Goal: Information Seeking & Learning: Understand process/instructions

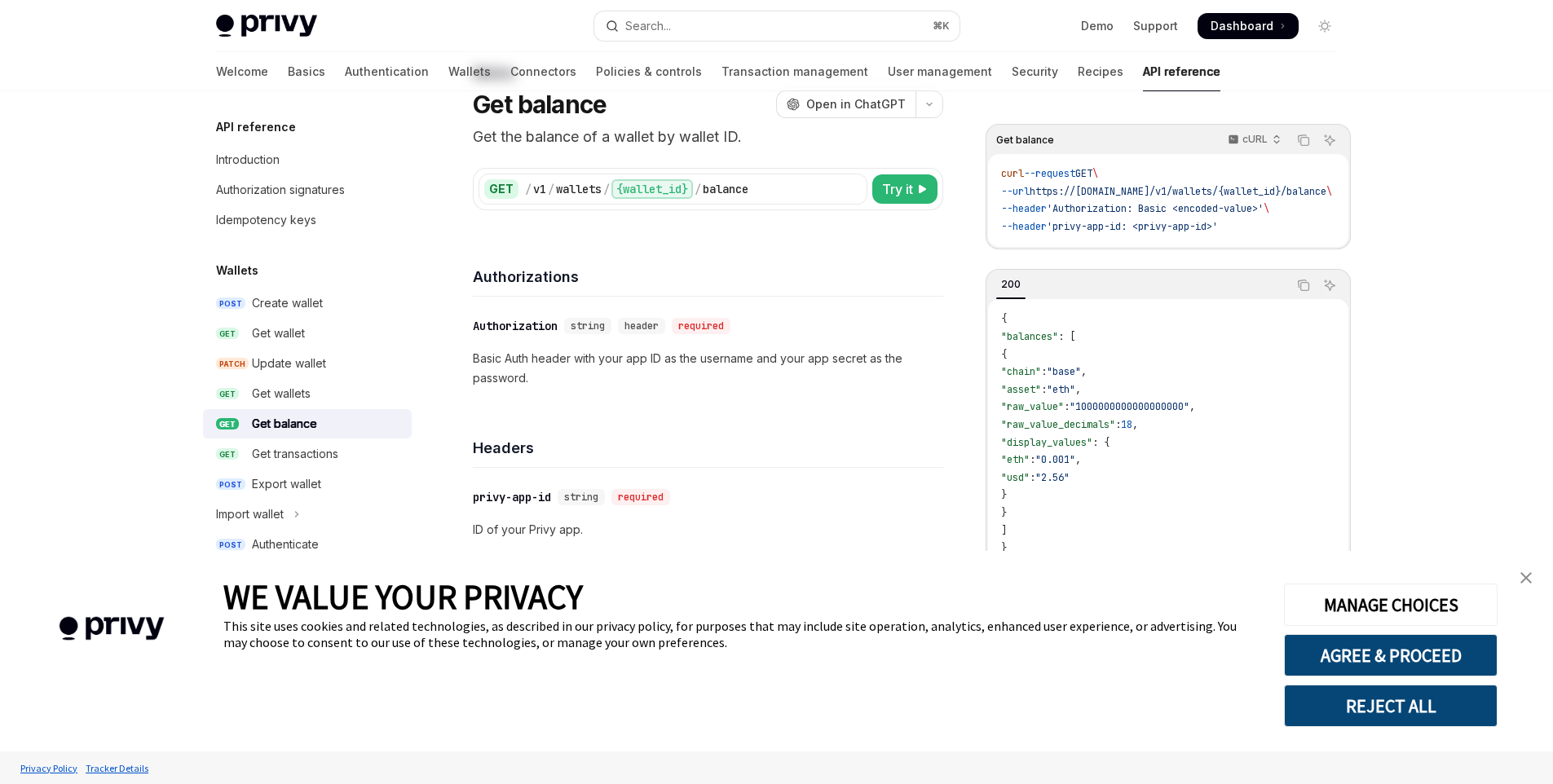
scroll to position [170, 0]
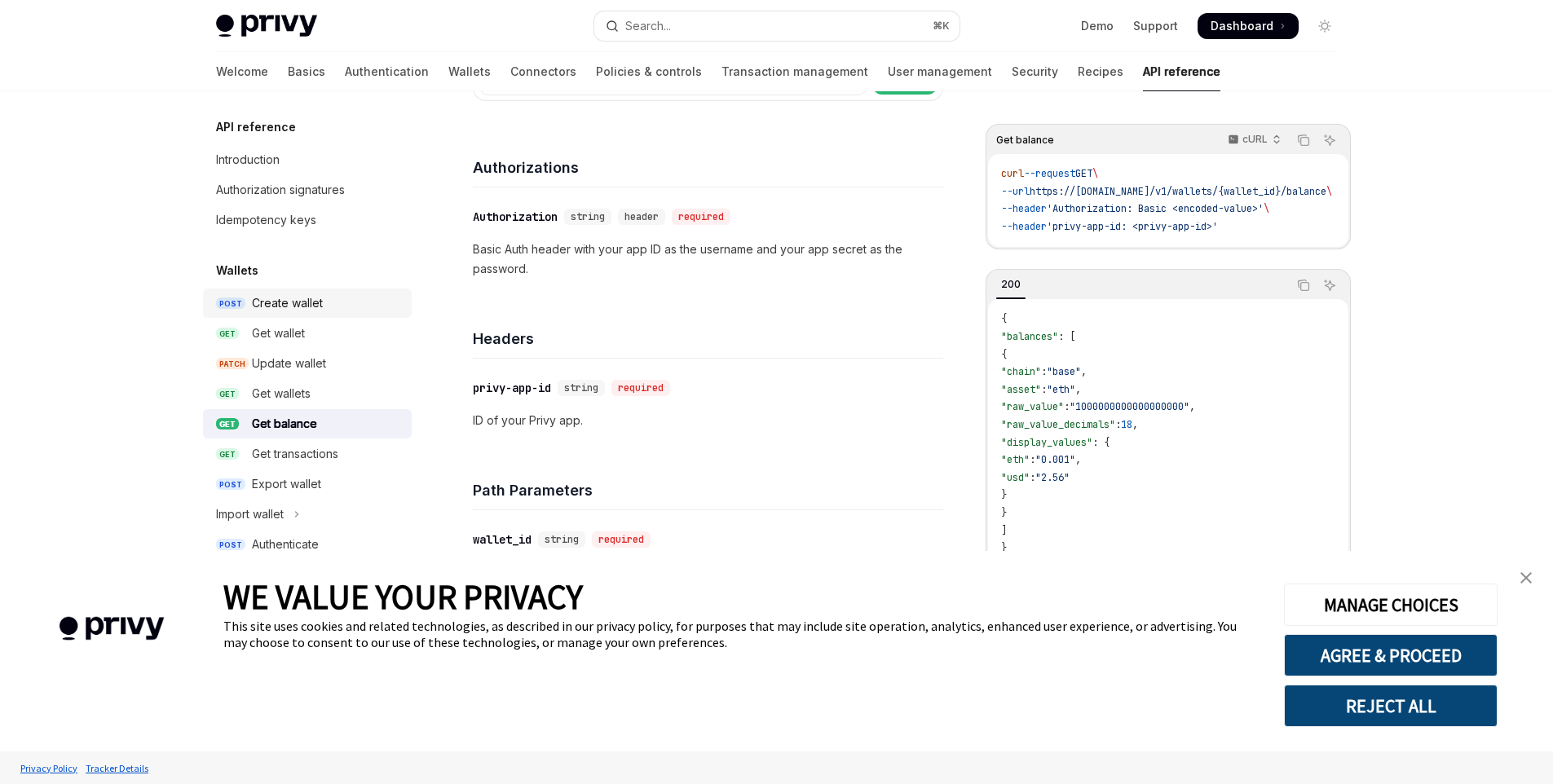
click at [303, 312] on div "Create wallet" at bounding box center [288, 303] width 71 height 20
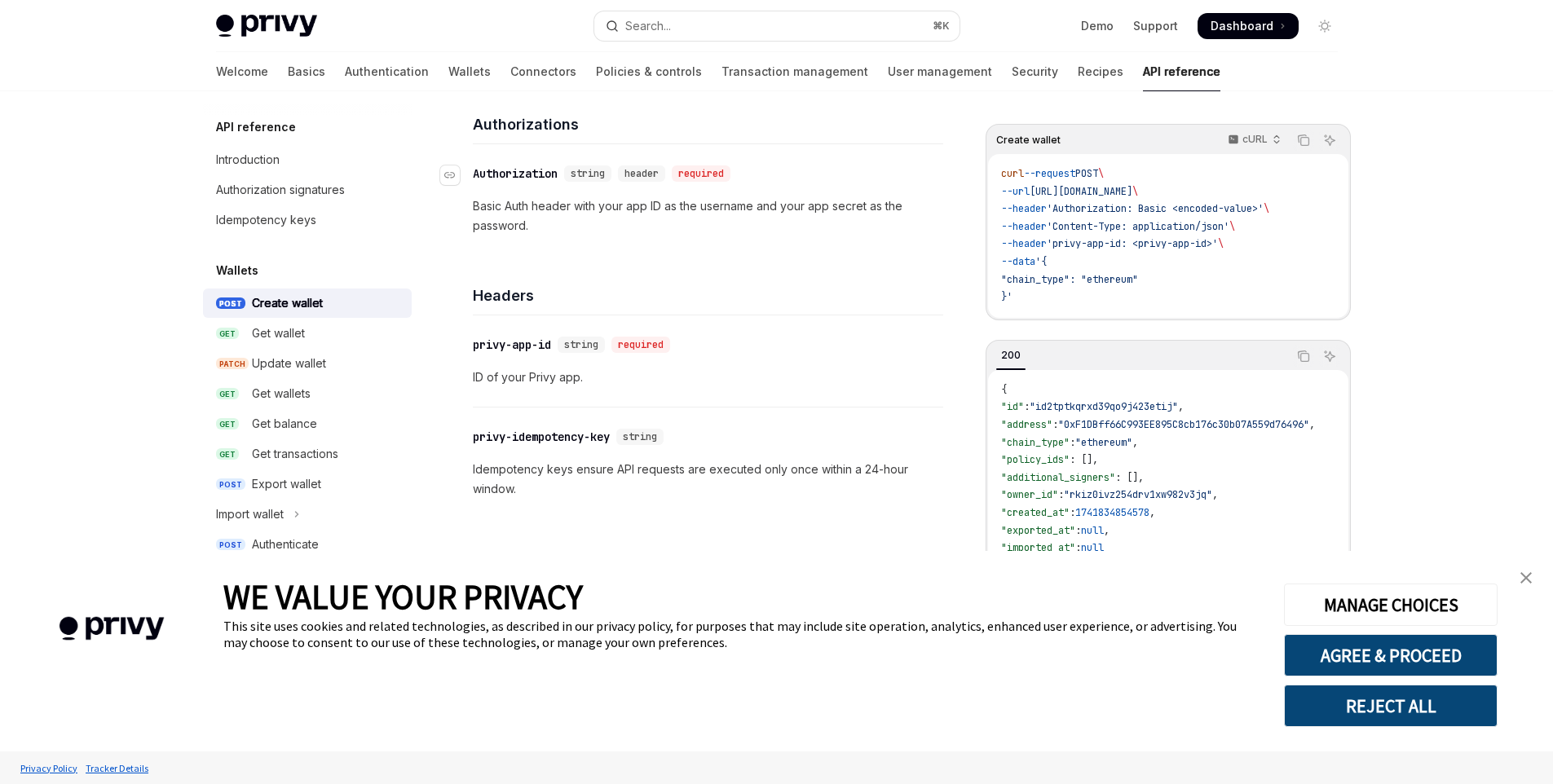
scroll to position [702, 0]
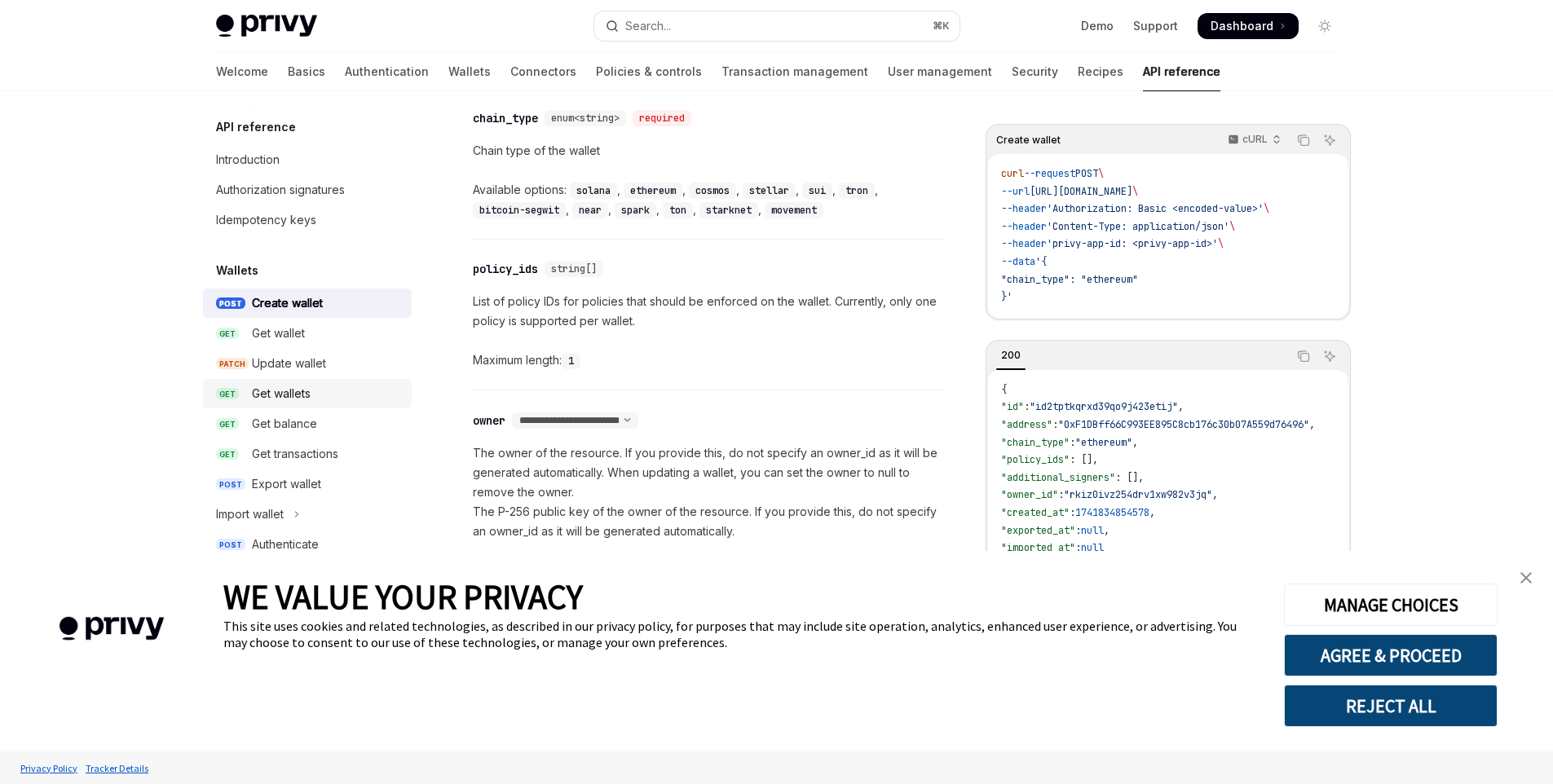
click at [290, 398] on div "Get wallets" at bounding box center [281, 394] width 59 height 20
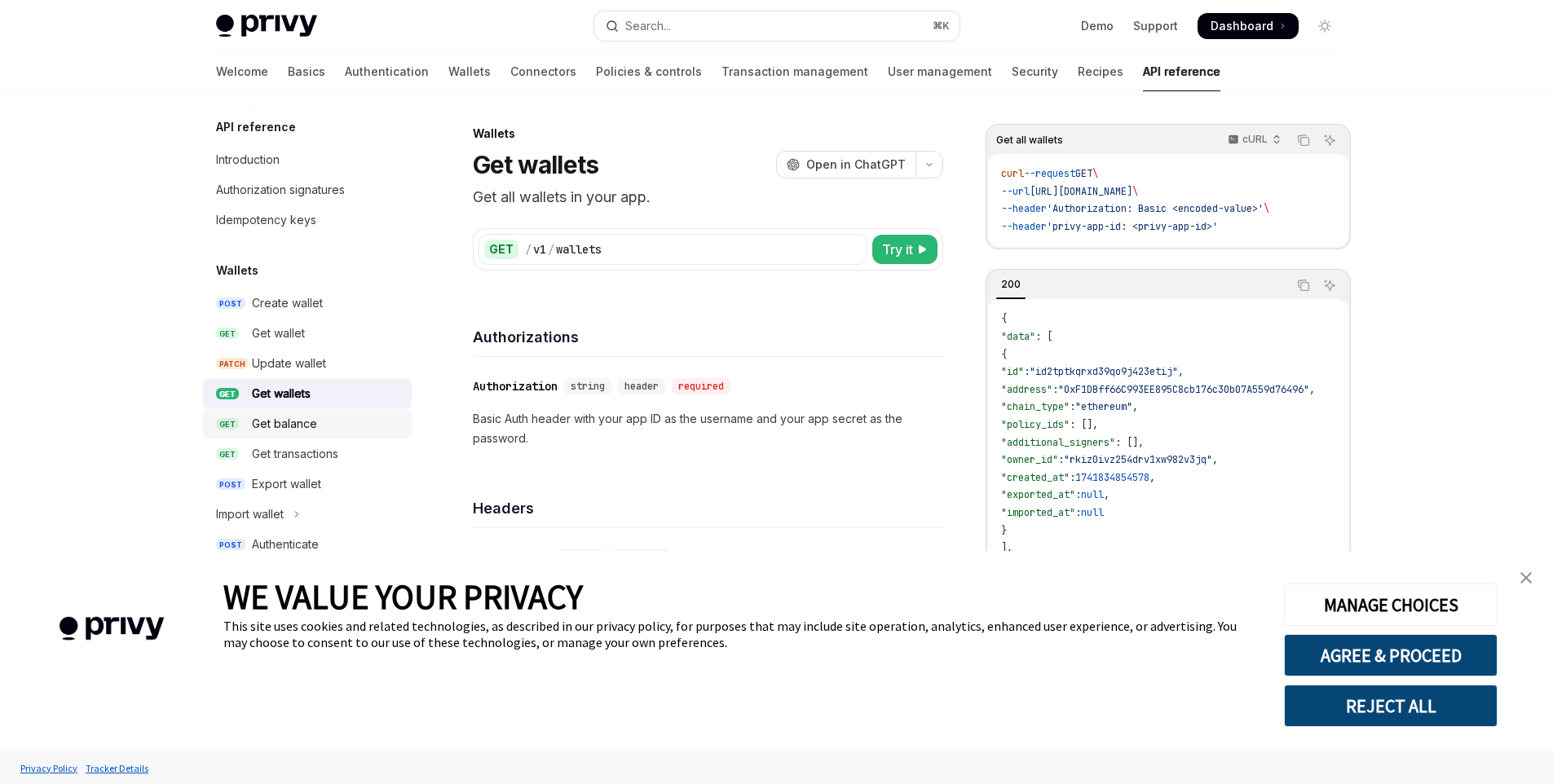
click at [310, 431] on div "Get balance" at bounding box center [285, 424] width 65 height 20
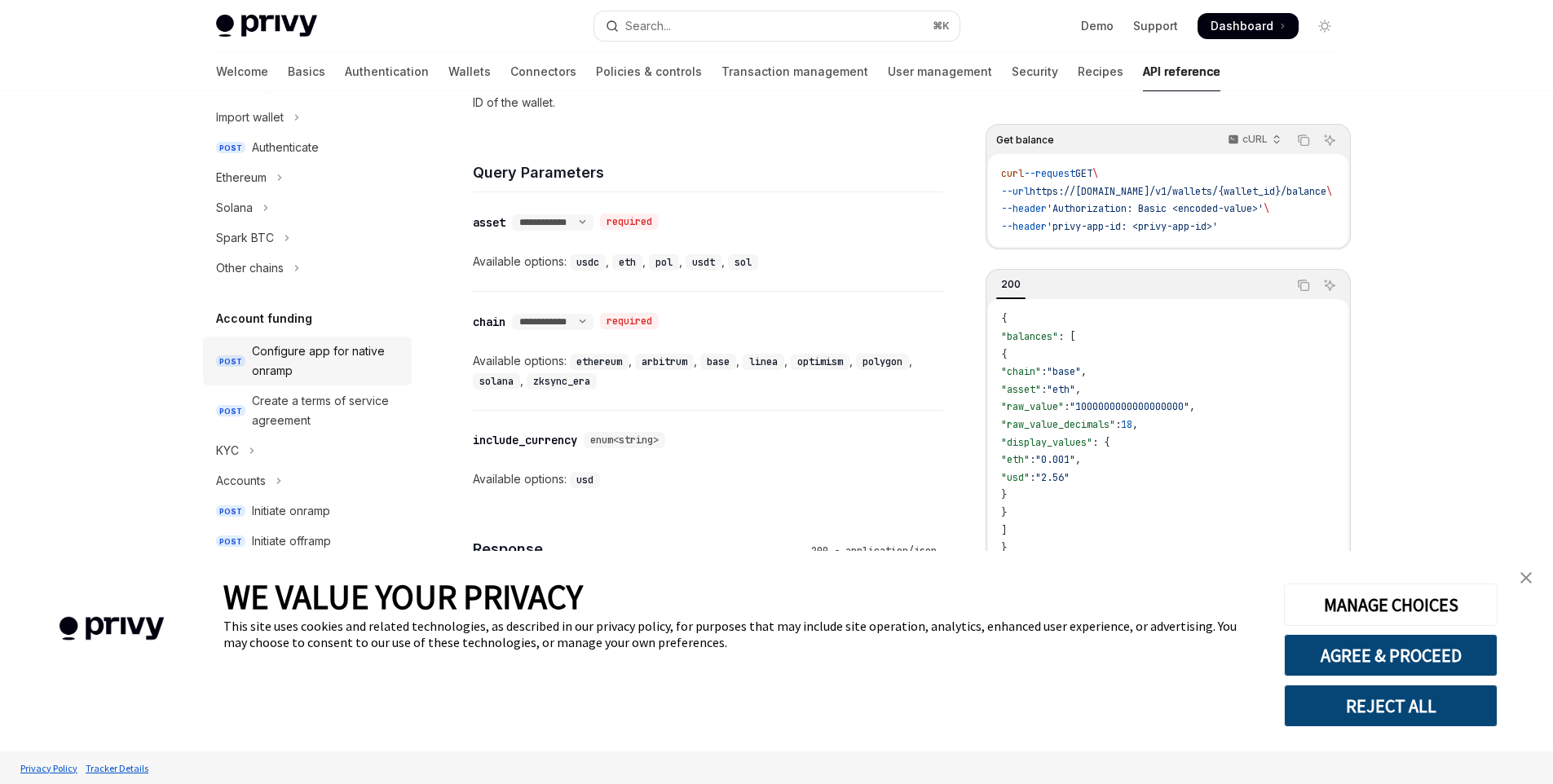
scroll to position [413, 0]
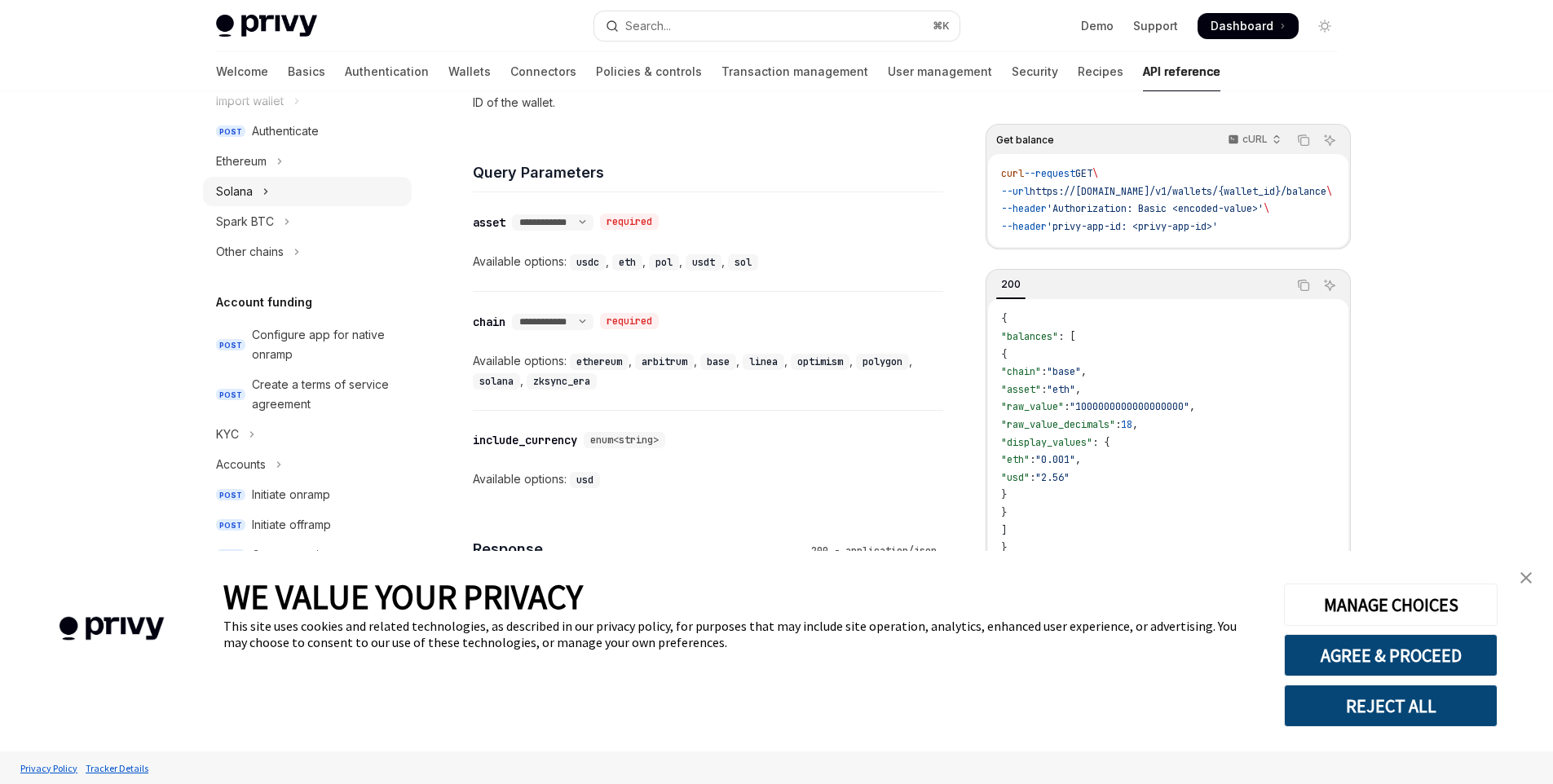
click at [249, 185] on div "Solana" at bounding box center [234, 191] width 36 height 20
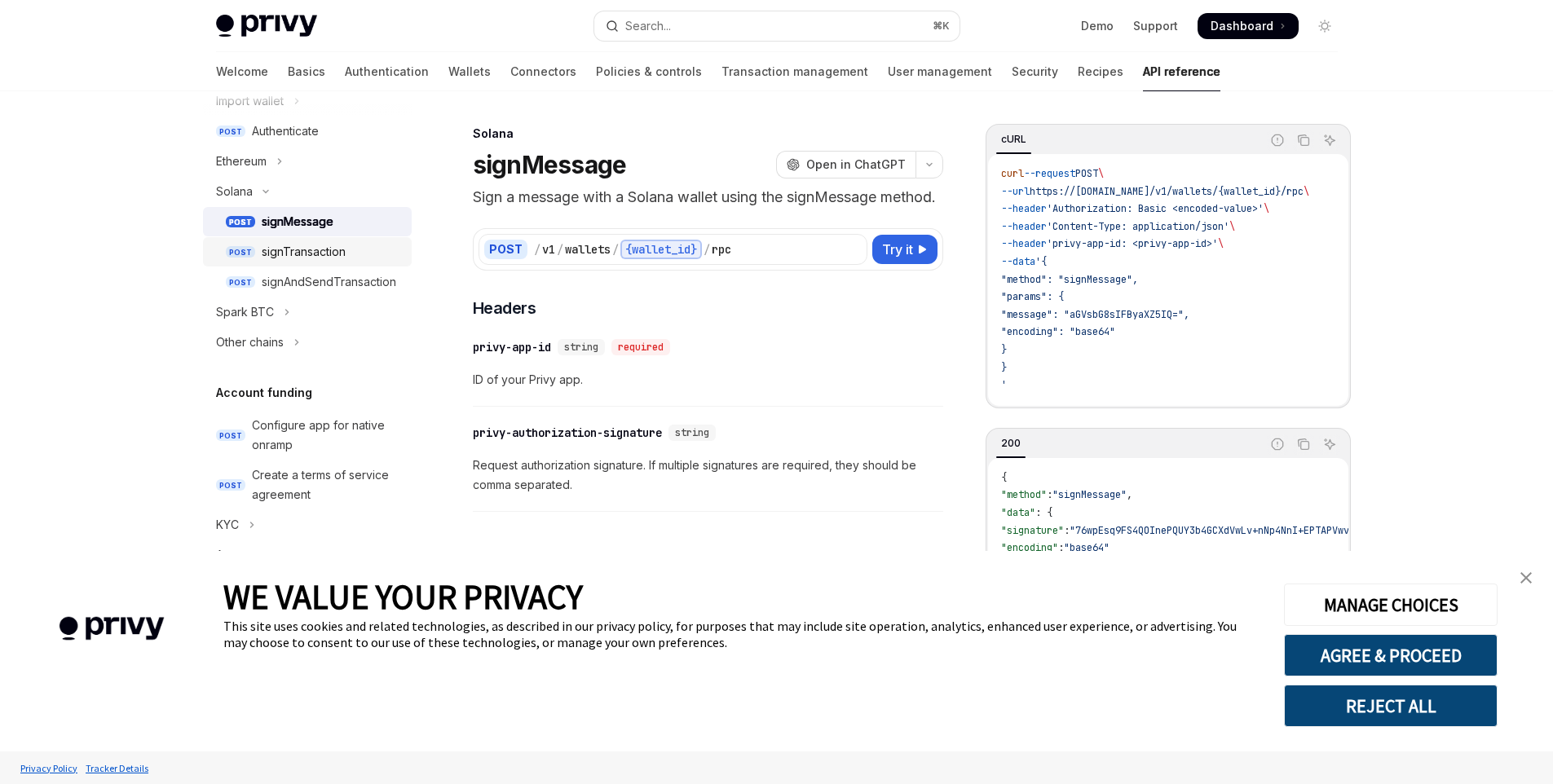
click at [336, 261] on link "POST signTransaction" at bounding box center [308, 251] width 209 height 29
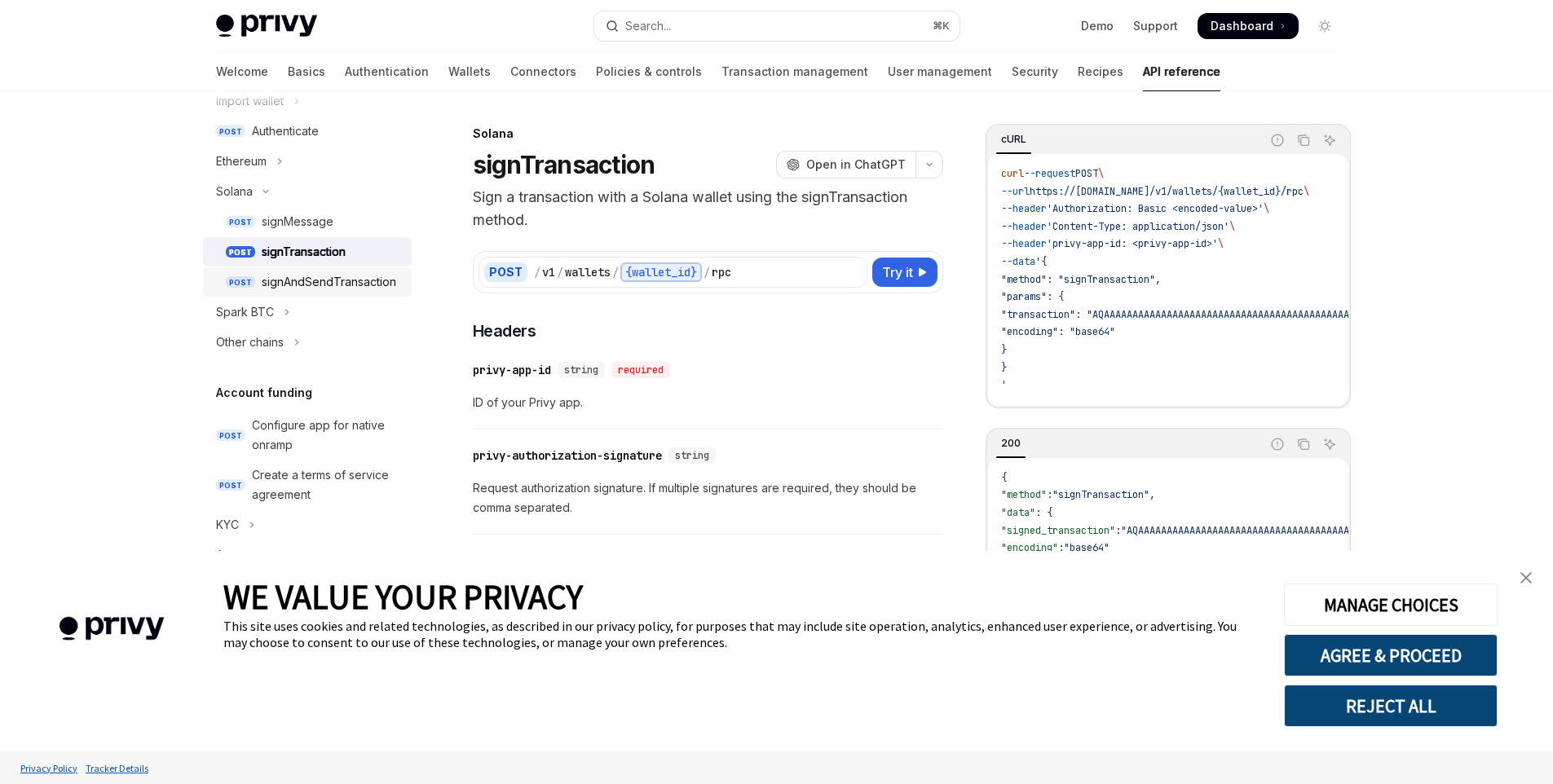
click at [339, 287] on div "signAndSendTransaction" at bounding box center [329, 282] width 134 height 20
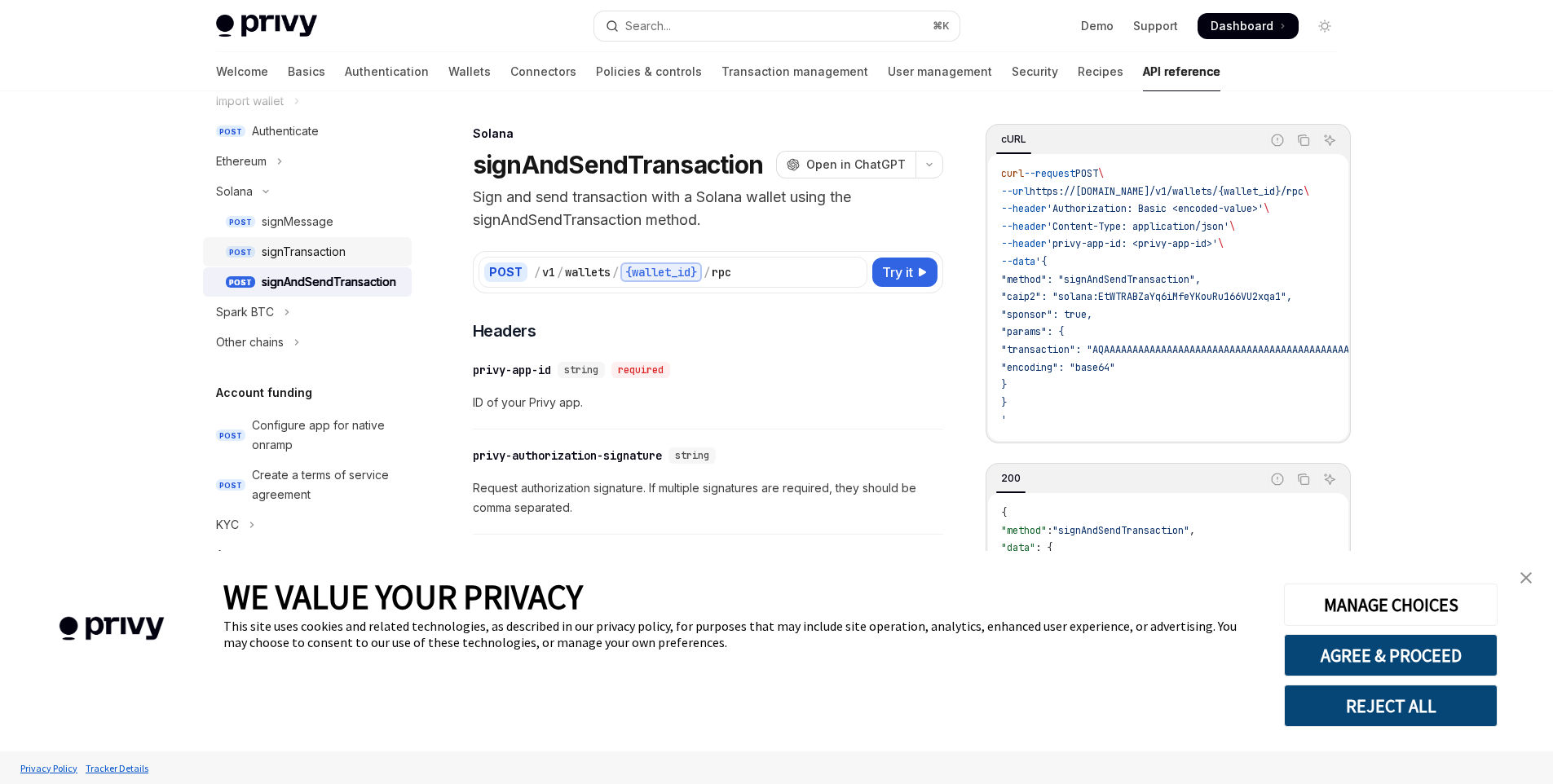
click at [323, 250] on div "signTransaction" at bounding box center [303, 252] width 84 height 20
click at [328, 227] on div "signMessage" at bounding box center [297, 222] width 72 height 20
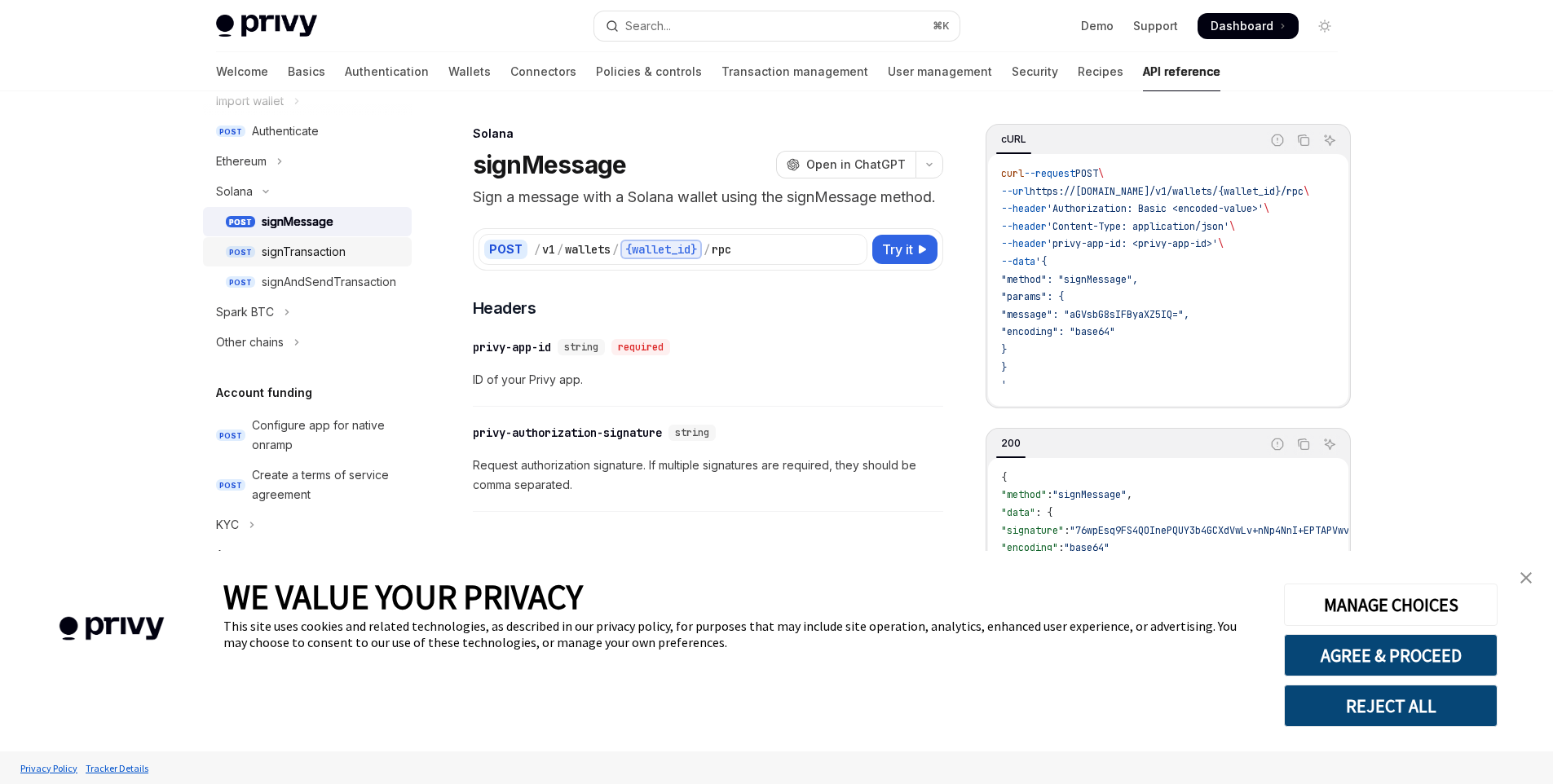
click at [332, 254] on div "signTransaction" at bounding box center [303, 252] width 84 height 20
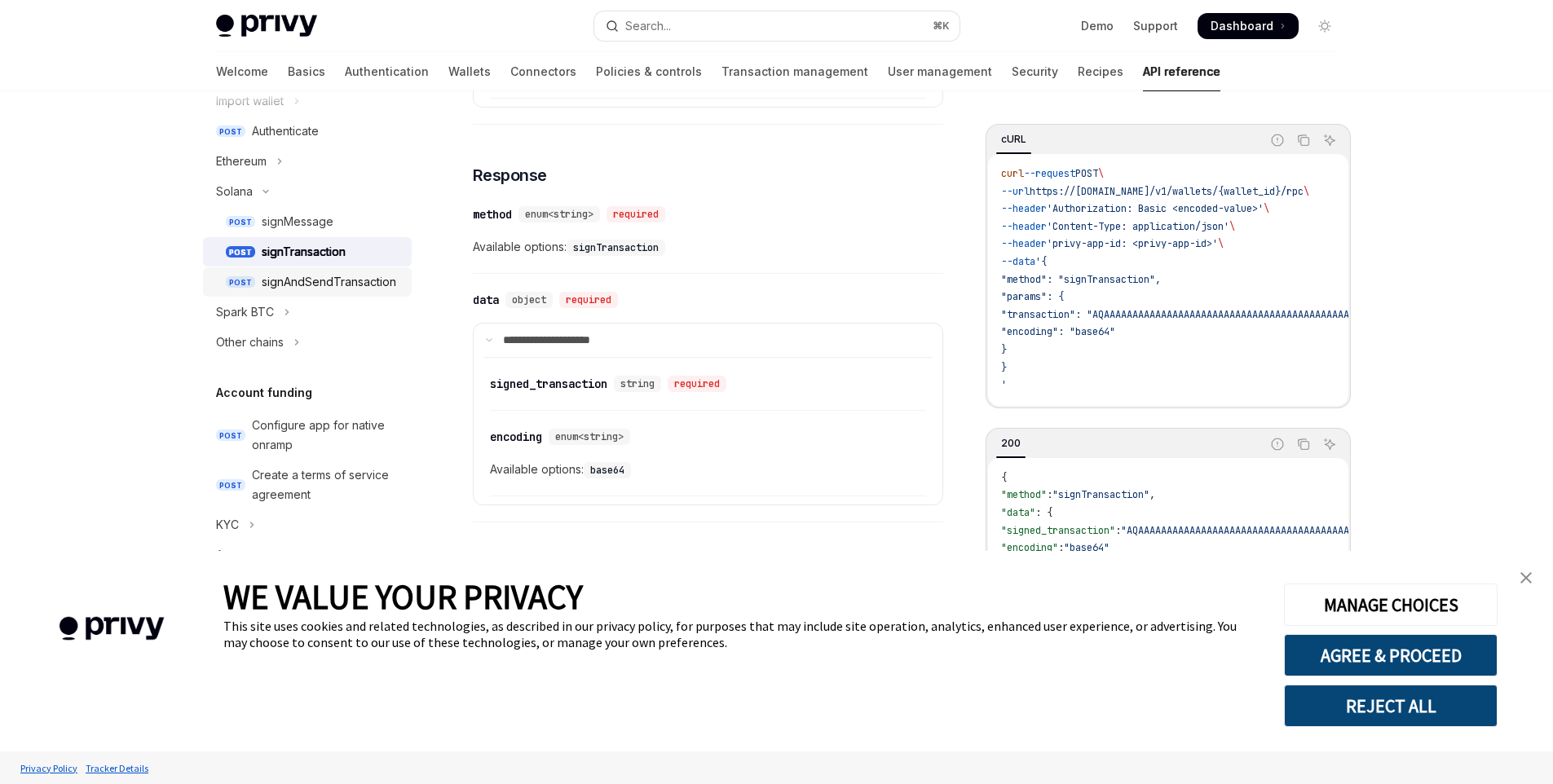
scroll to position [992, 0]
click at [281, 221] on div "signMessage" at bounding box center [297, 222] width 72 height 20
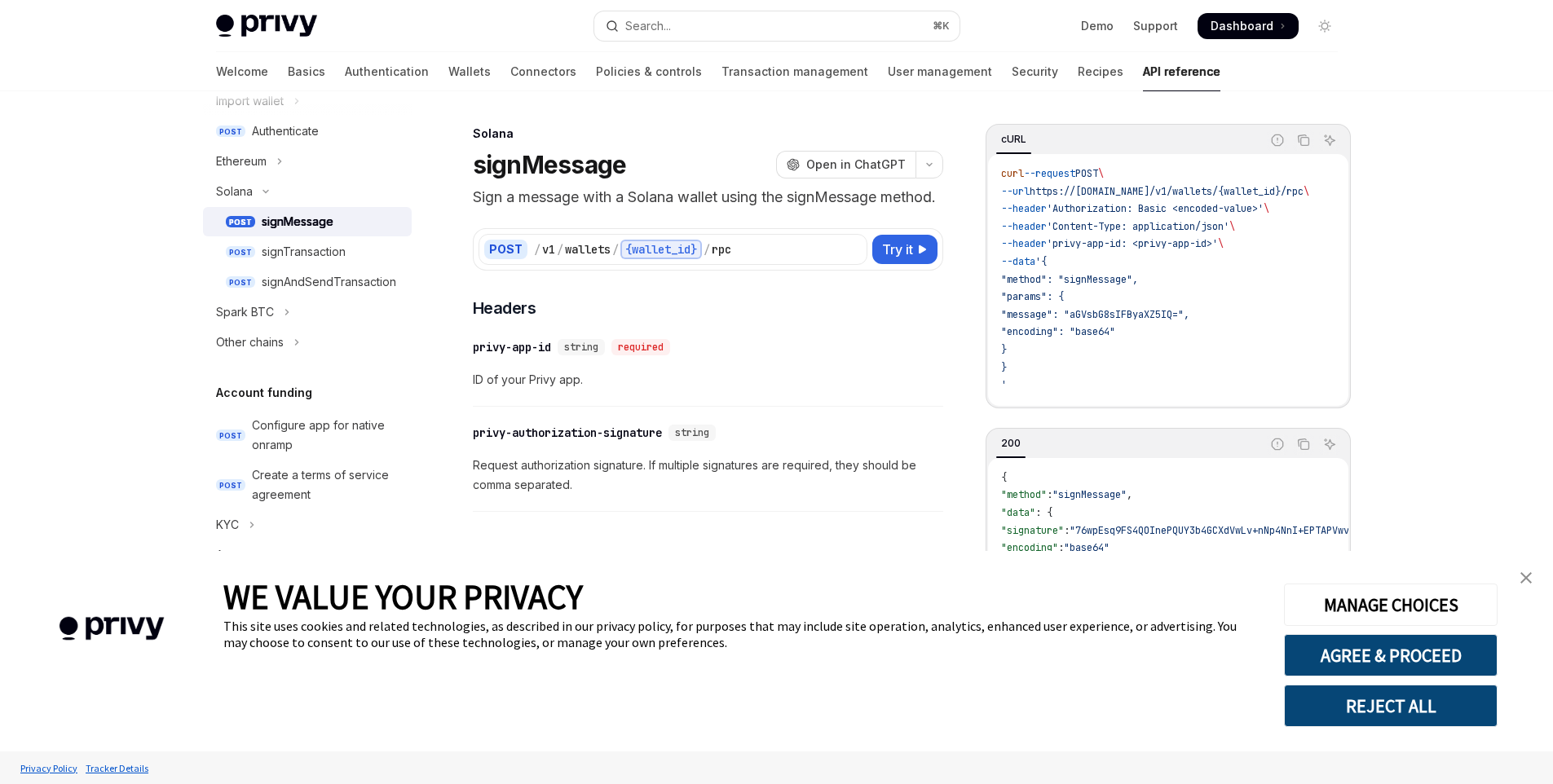
type textarea "*"
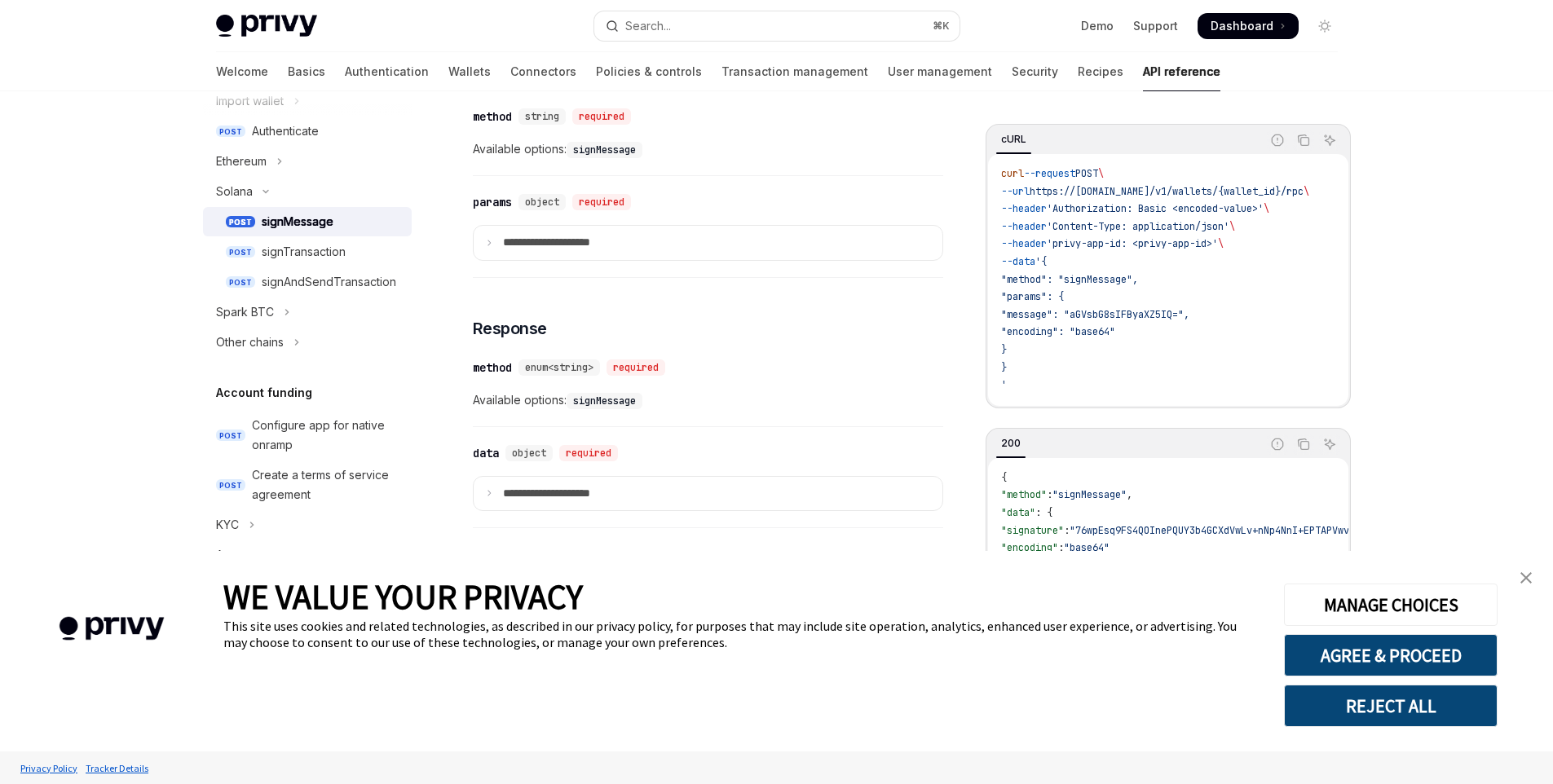
scroll to position [664, 0]
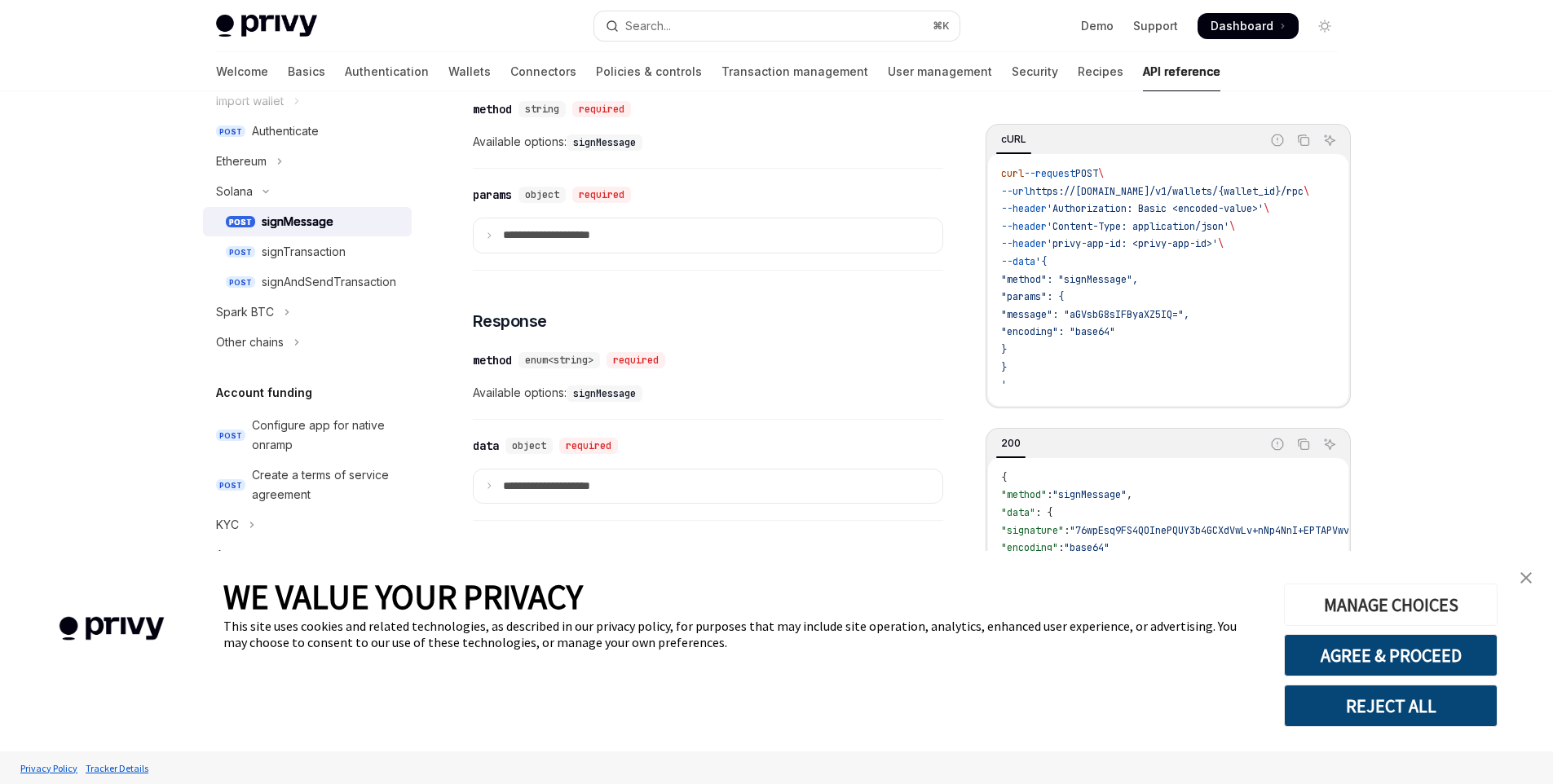
click at [1400, 611] on button "MANAGE CHOICES" at bounding box center [1391, 604] width 213 height 43
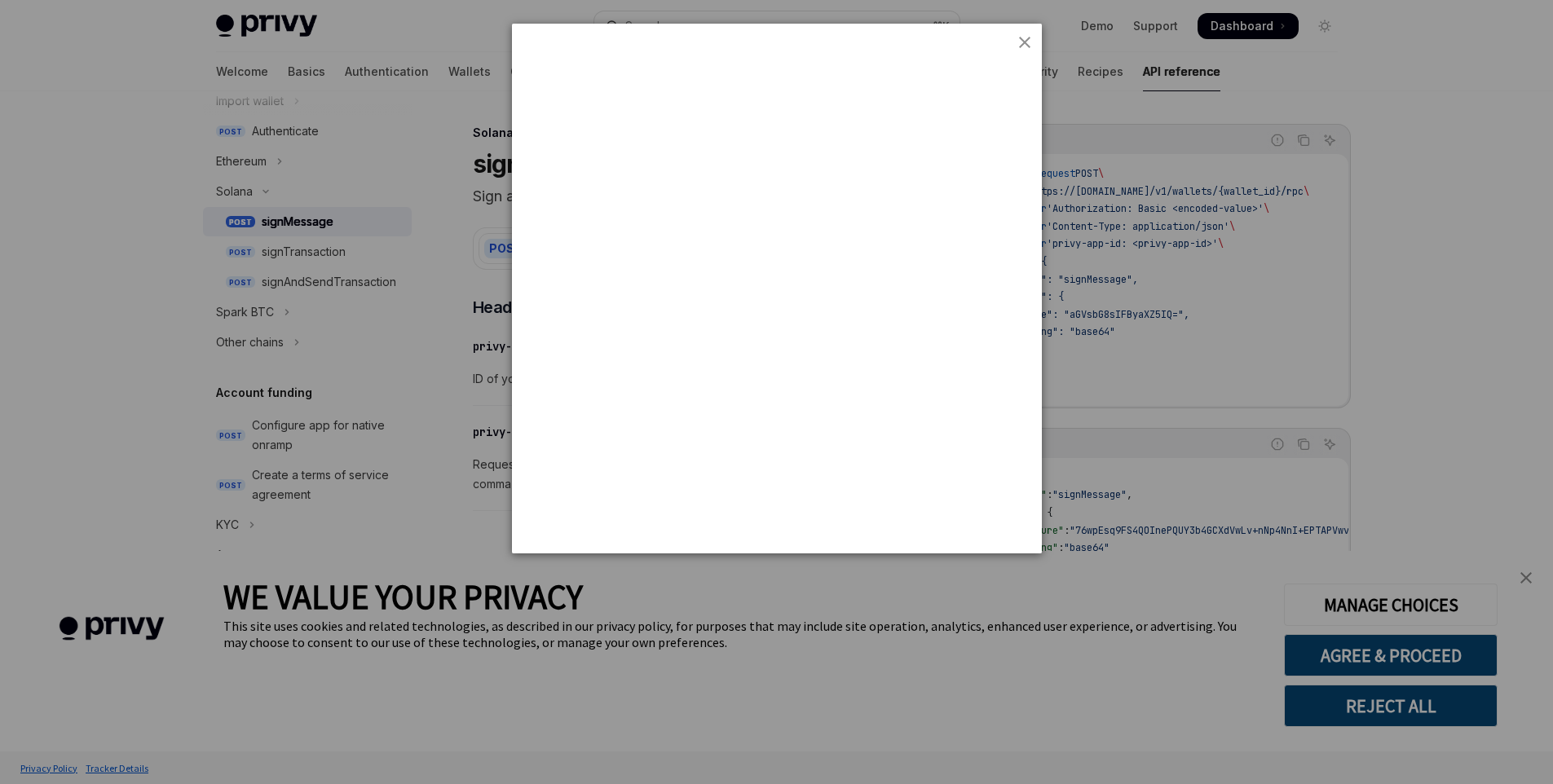
scroll to position [0, 0]
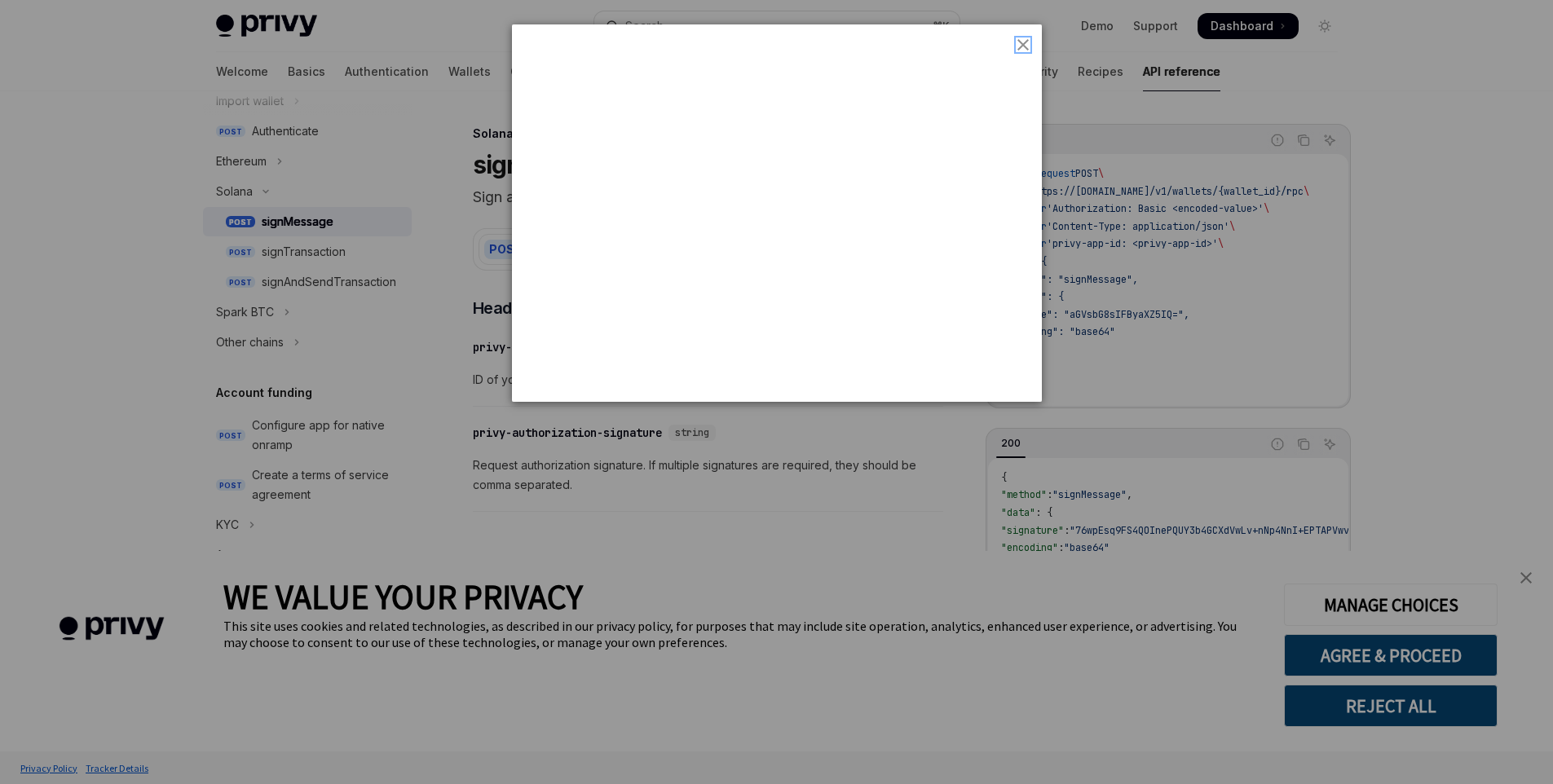
click at [1023, 40] on img "close button" at bounding box center [1023, 44] width 12 height 12
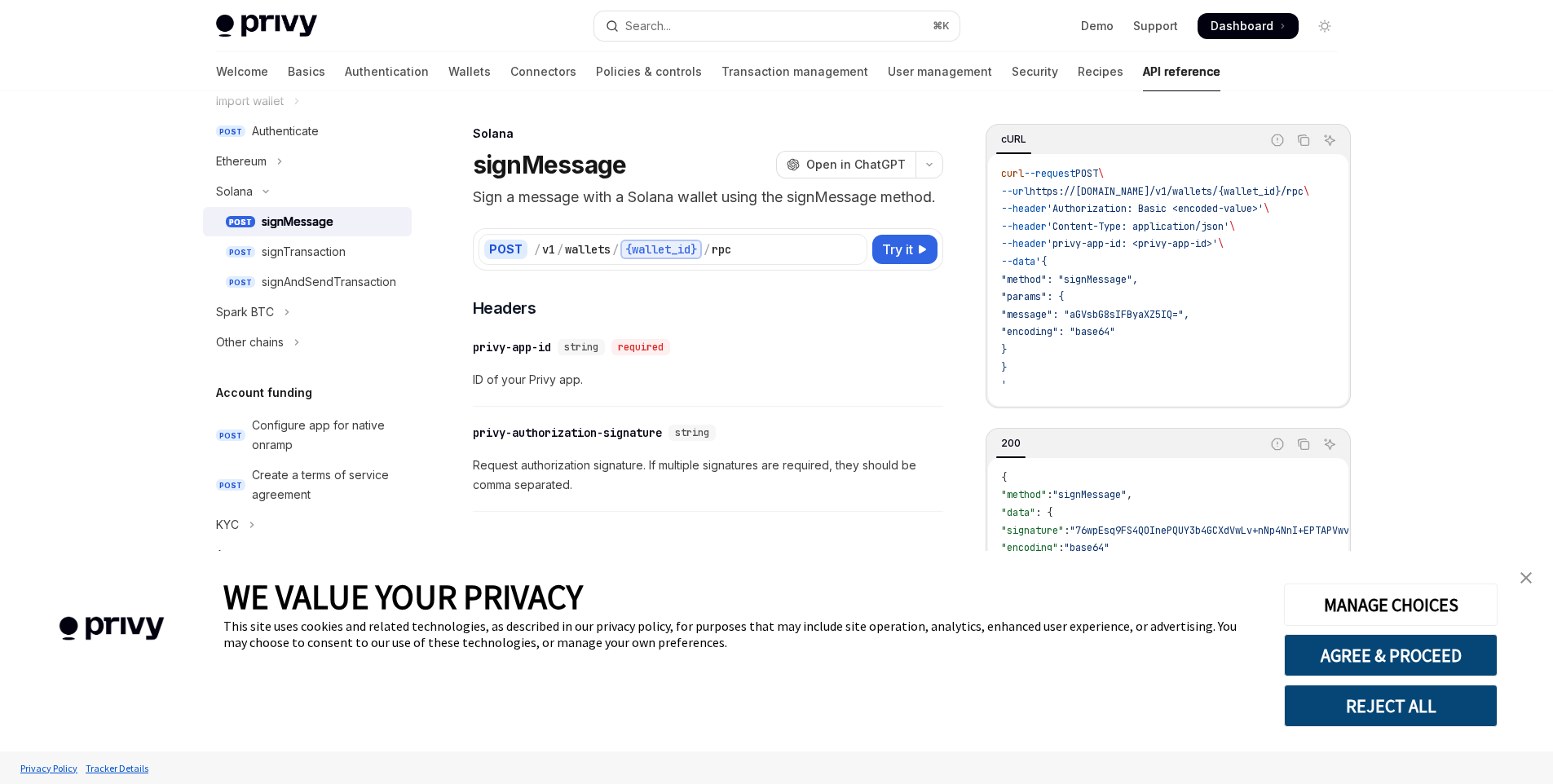
click at [1418, 710] on button "REJECT ALL" at bounding box center [1391, 706] width 213 height 43
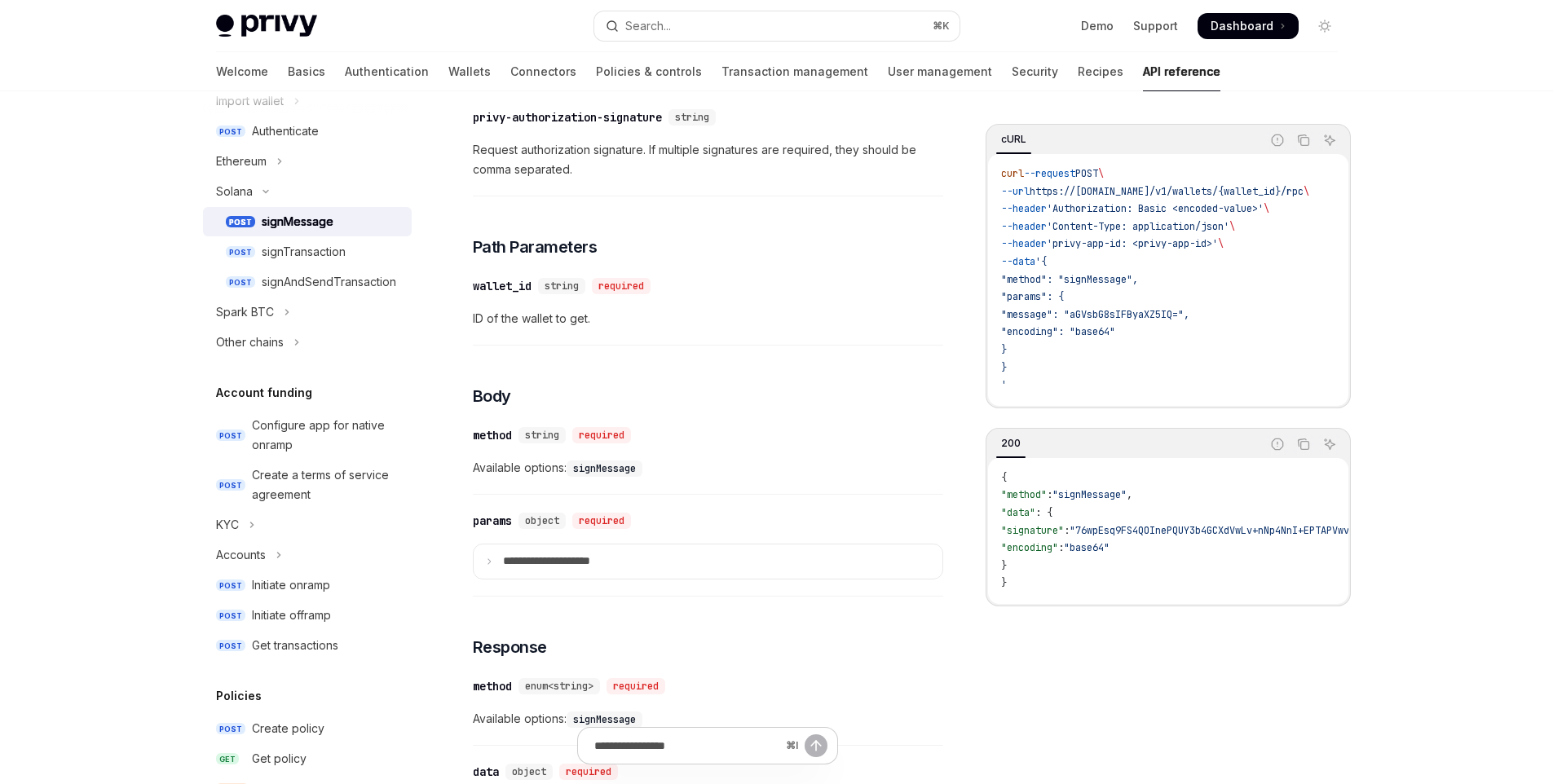
scroll to position [407, 0]
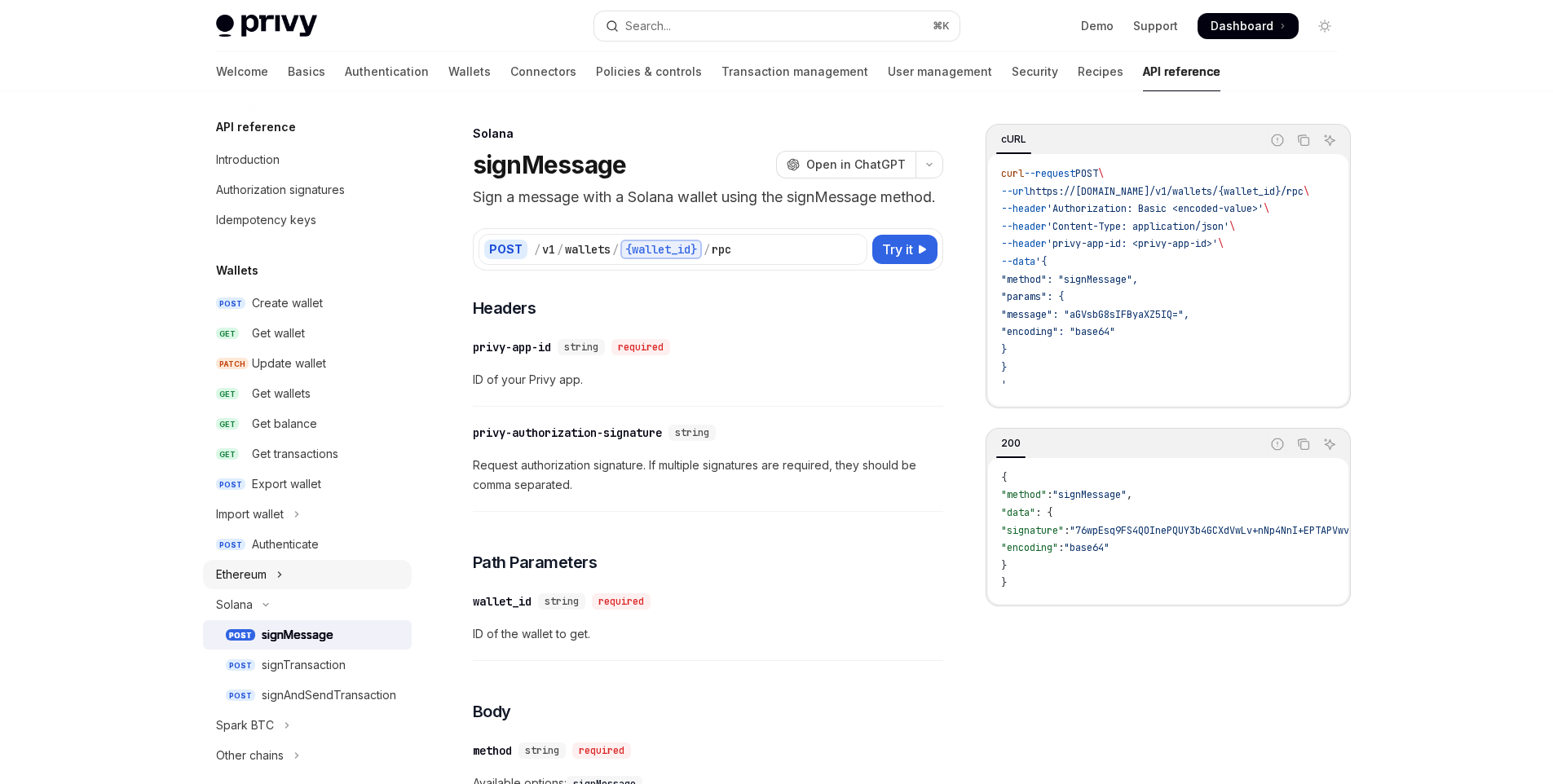
scroll to position [664, 0]
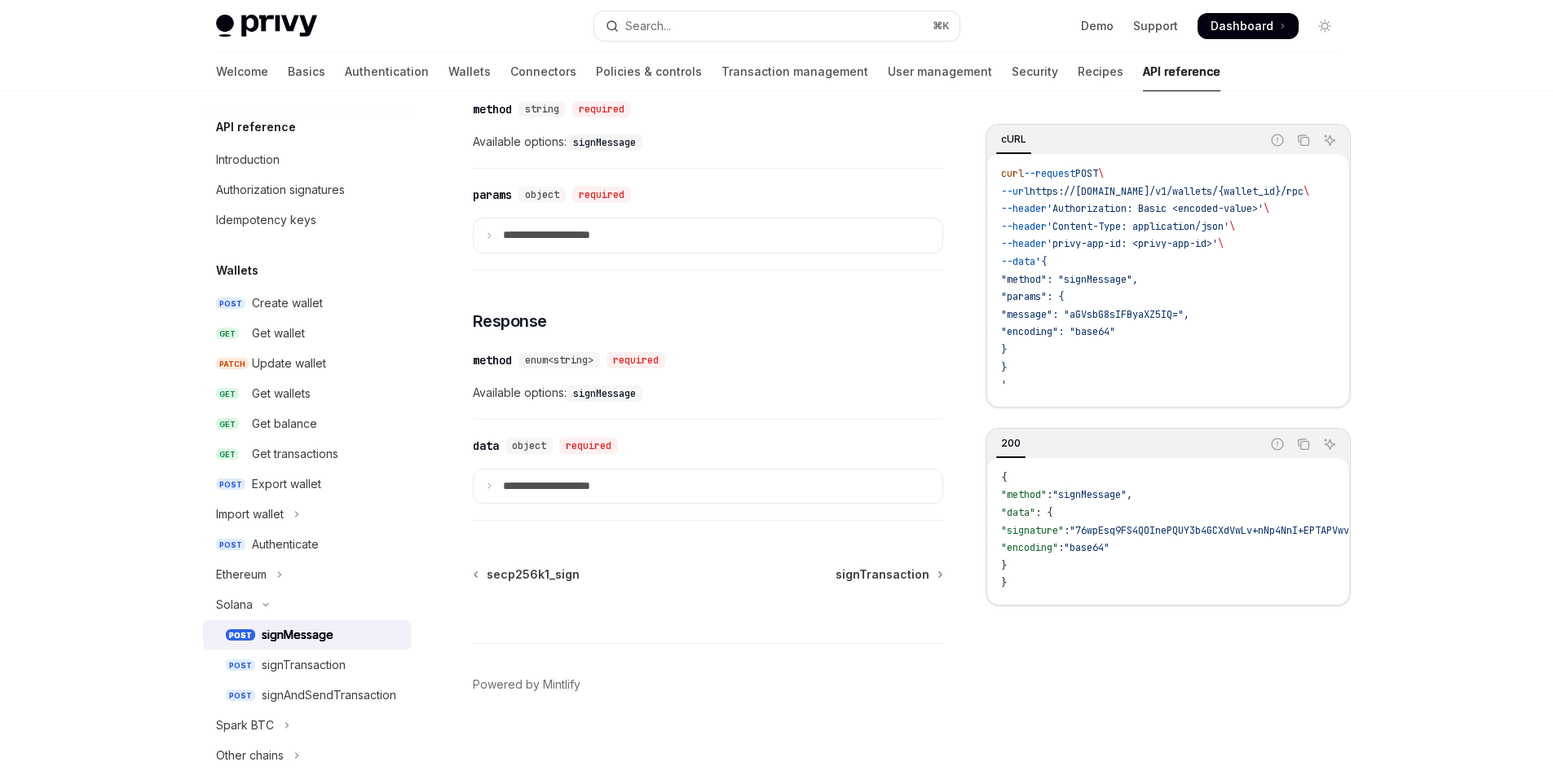
click at [1047, 31] on div "Demo Support Dashboard Dashboard" at bounding box center [1155, 25] width 365 height 26
